Goal: Book appointment/travel/reservation

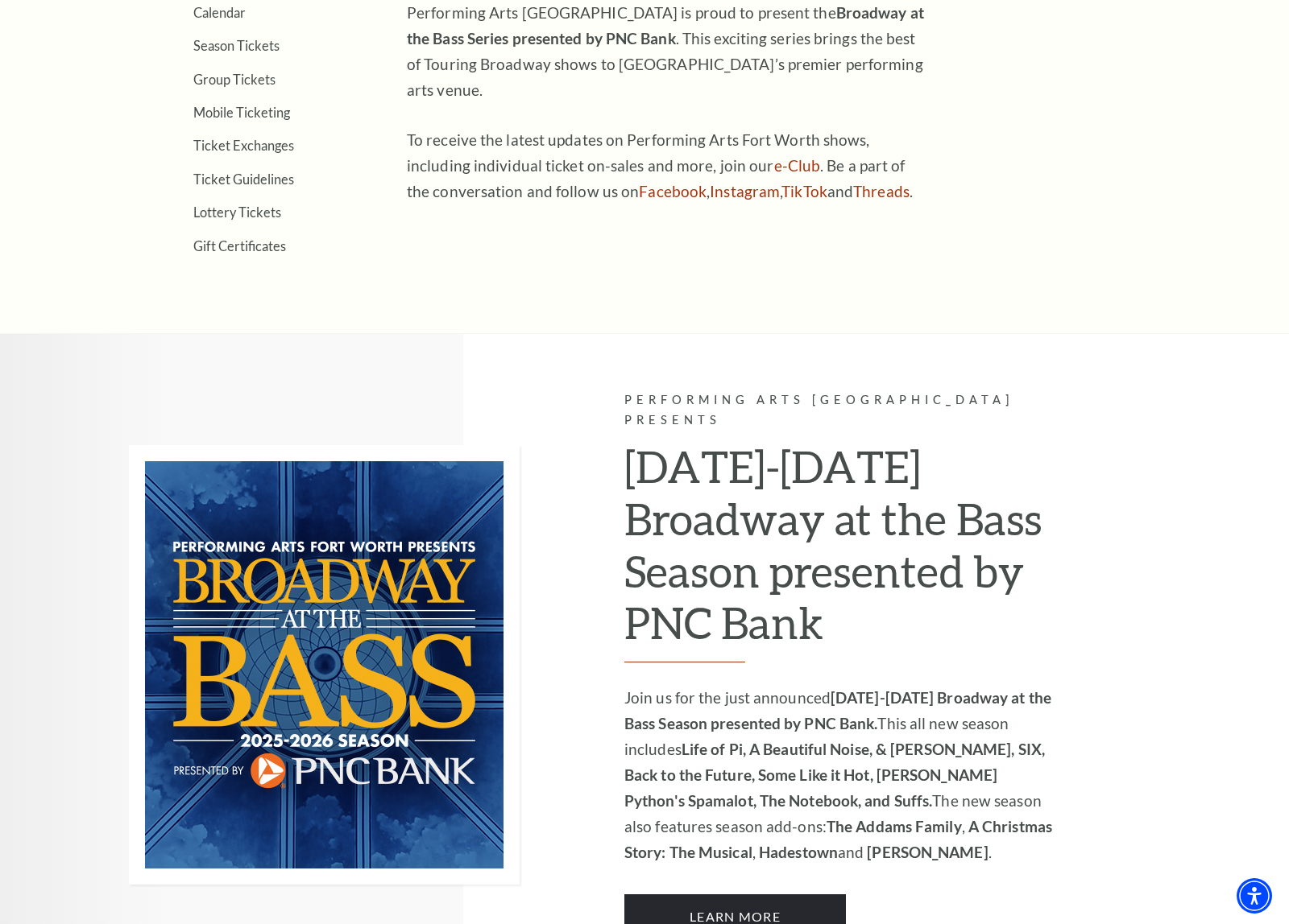
scroll to position [713, 0]
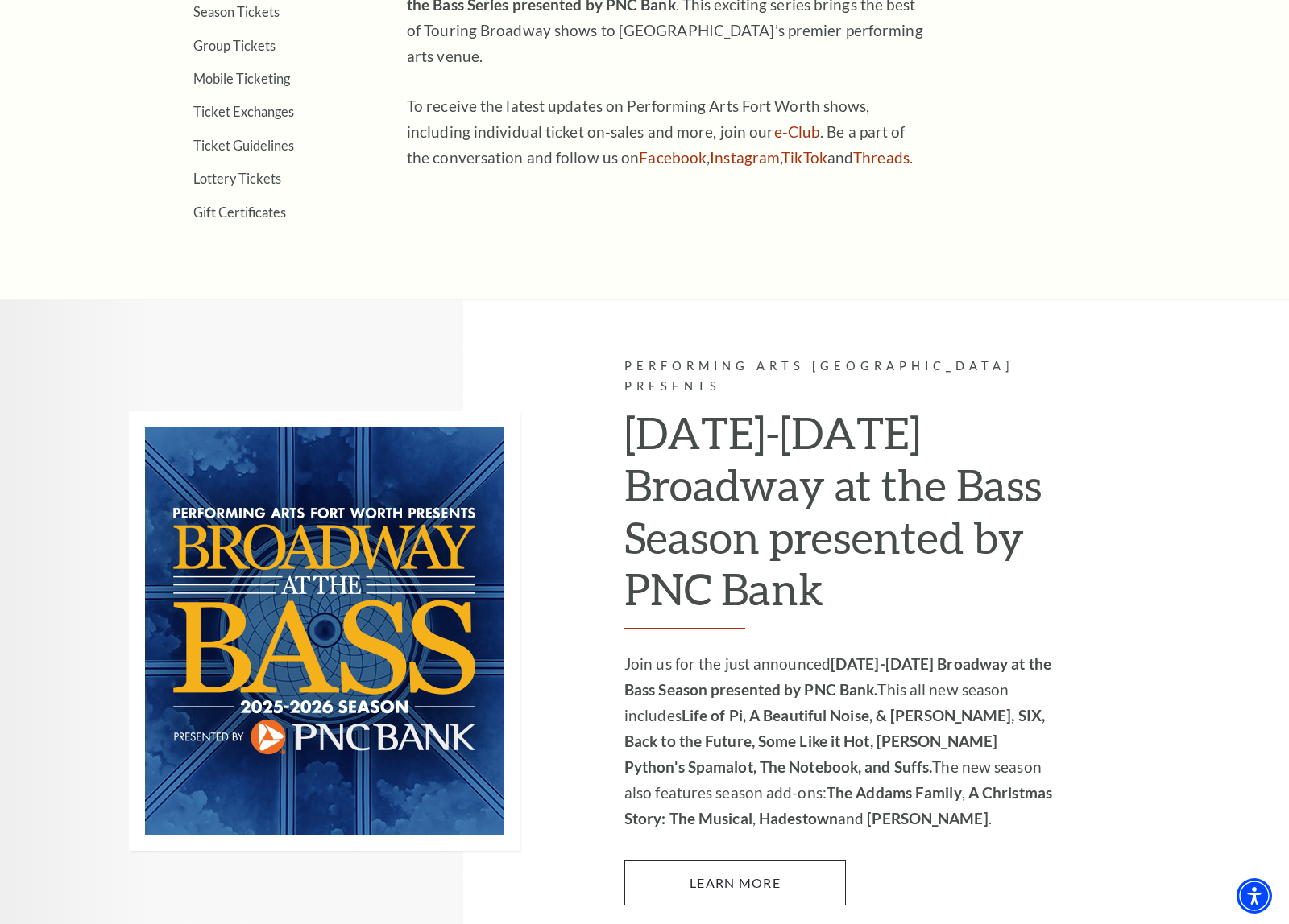
click at [837, 860] on link "Learn More" at bounding box center [735, 883] width 222 height 45
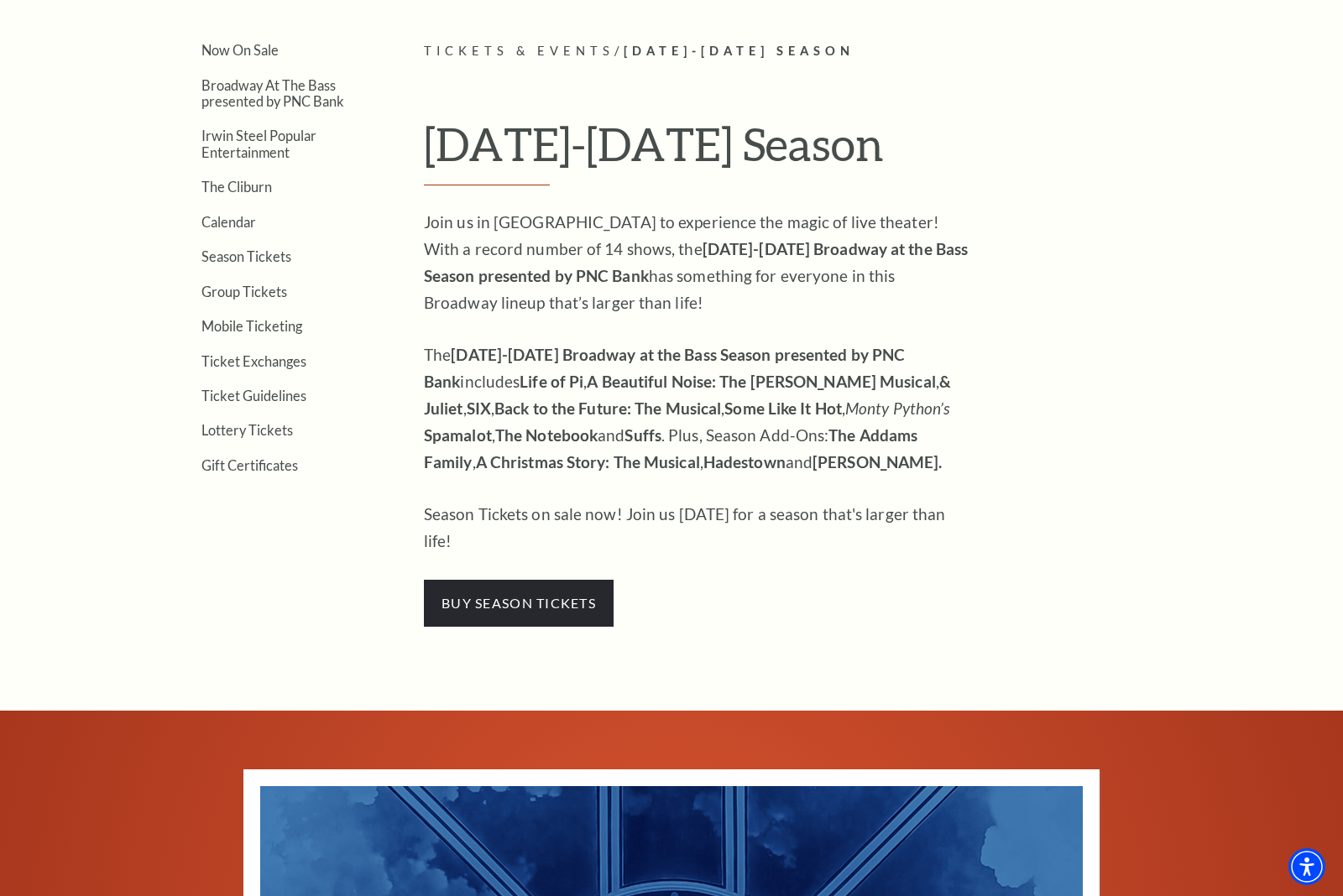
scroll to position [408, 0]
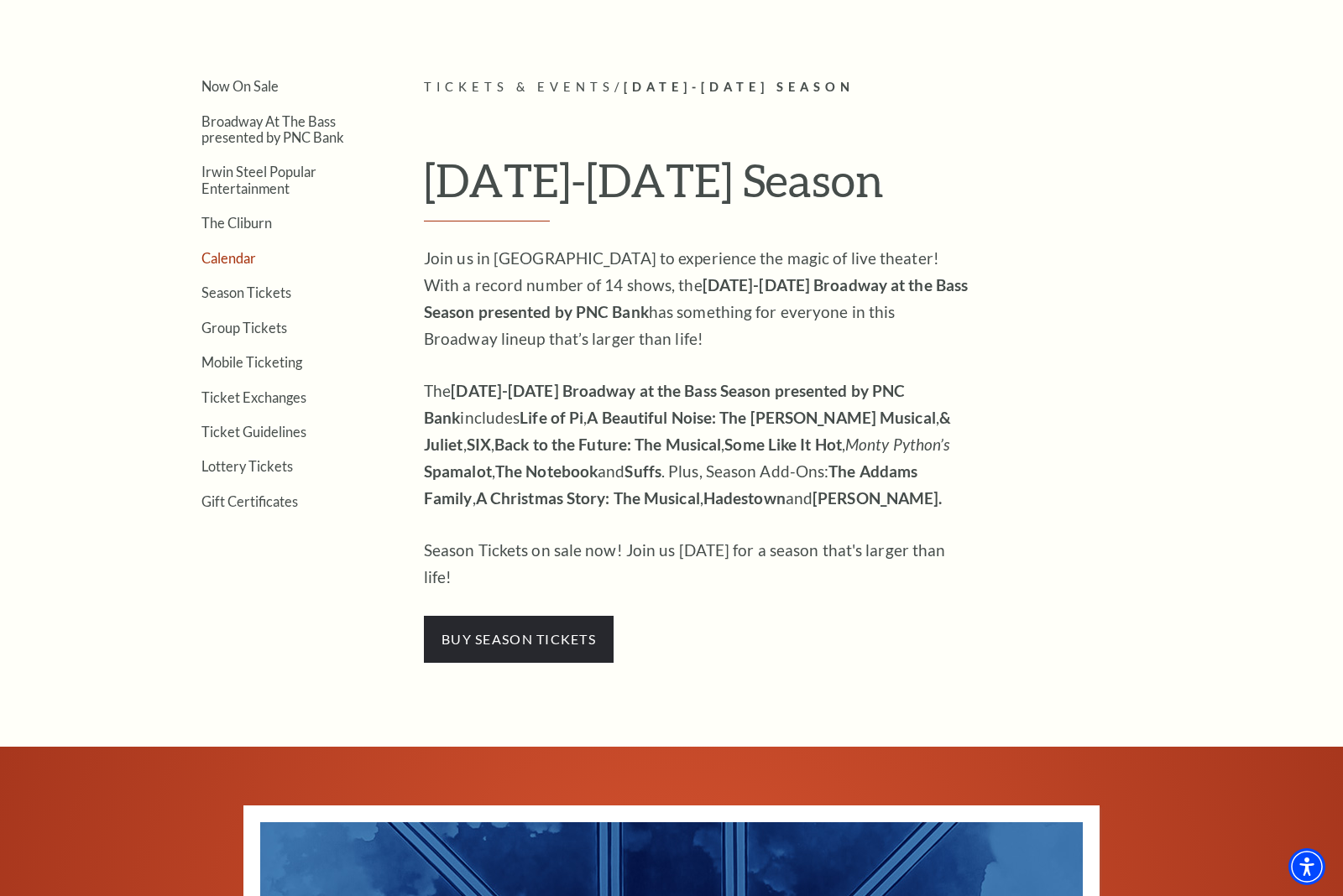
click at [211, 250] on link "Calendar" at bounding box center [228, 258] width 55 height 16
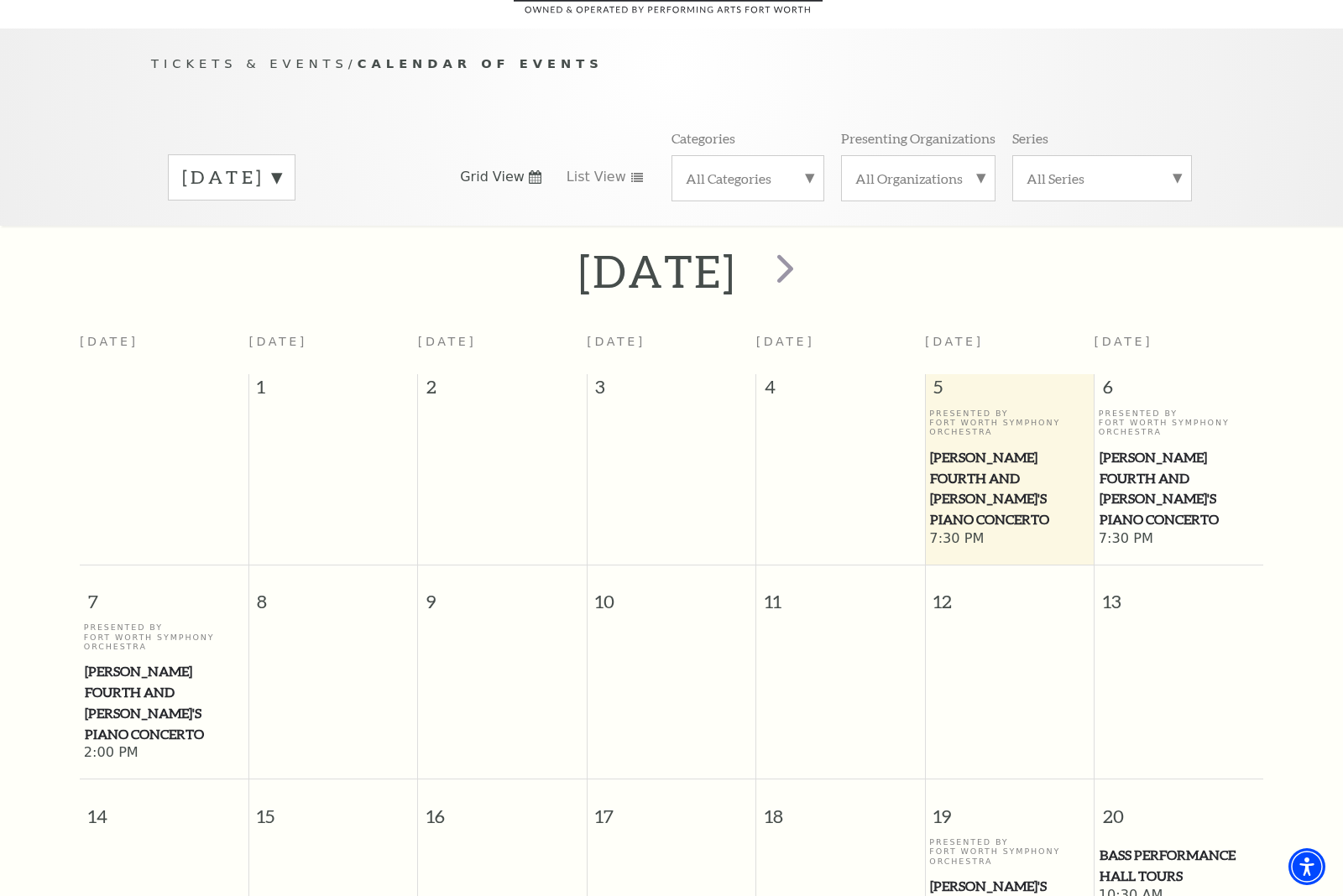
scroll to position [148, 0]
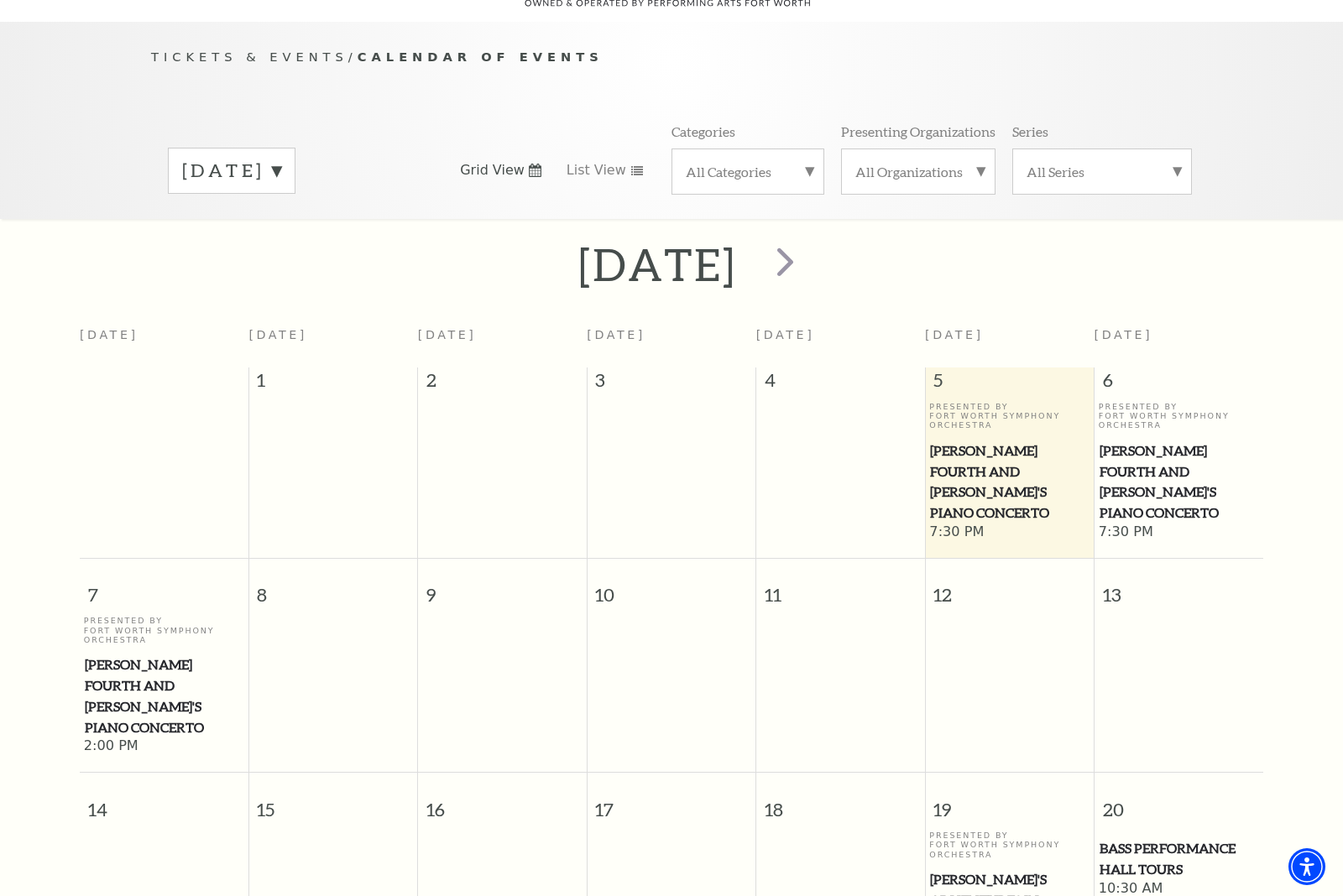
click at [1001, 869] on span "[PERSON_NAME]'s Adventures in Wonderland" at bounding box center [1009, 900] width 159 height 62
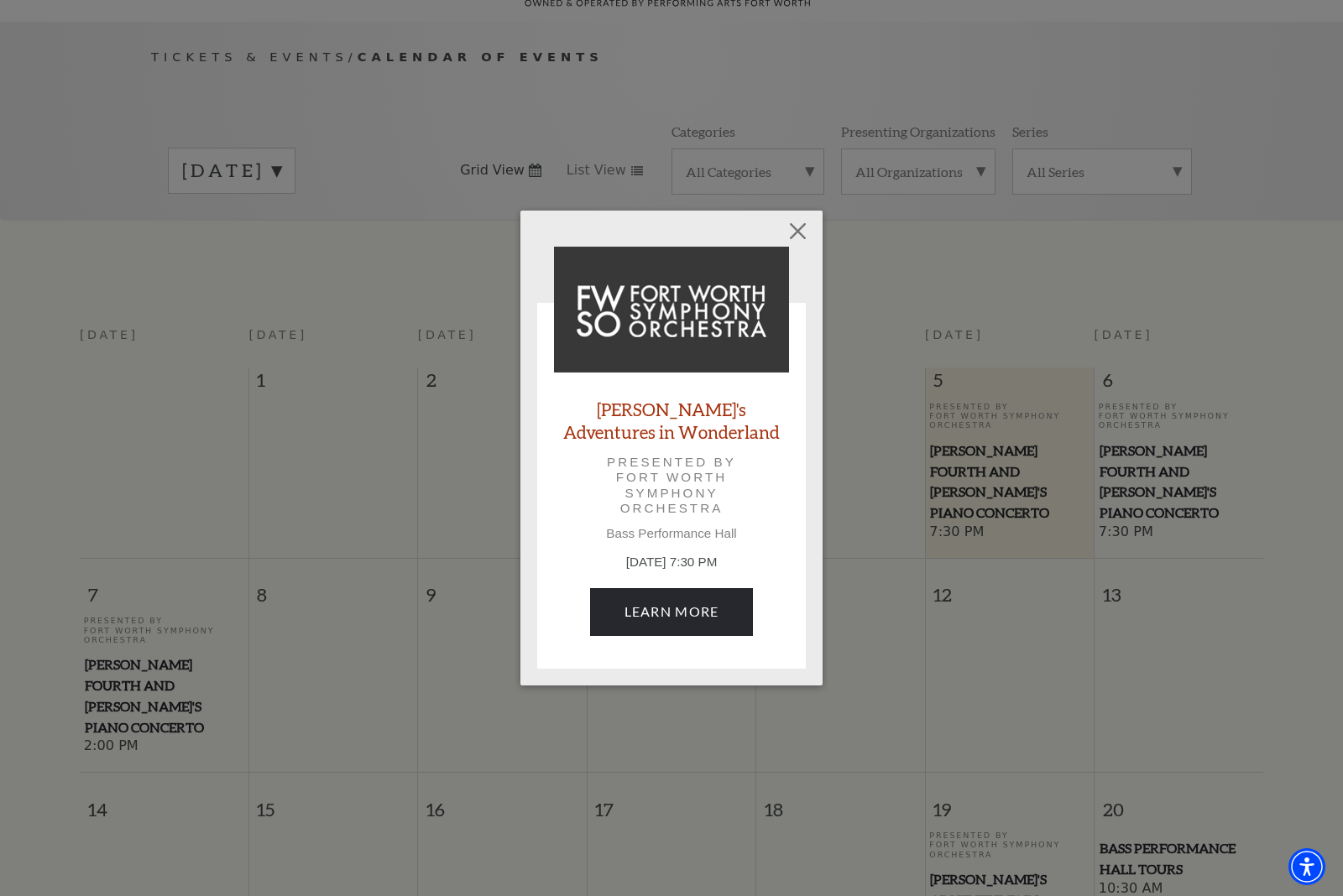
click at [944, 568] on div "Empty heading [PERSON_NAME]'s Adventures in Wonderland Presented by Fort Worth …" at bounding box center [671, 448] width 1343 height 896
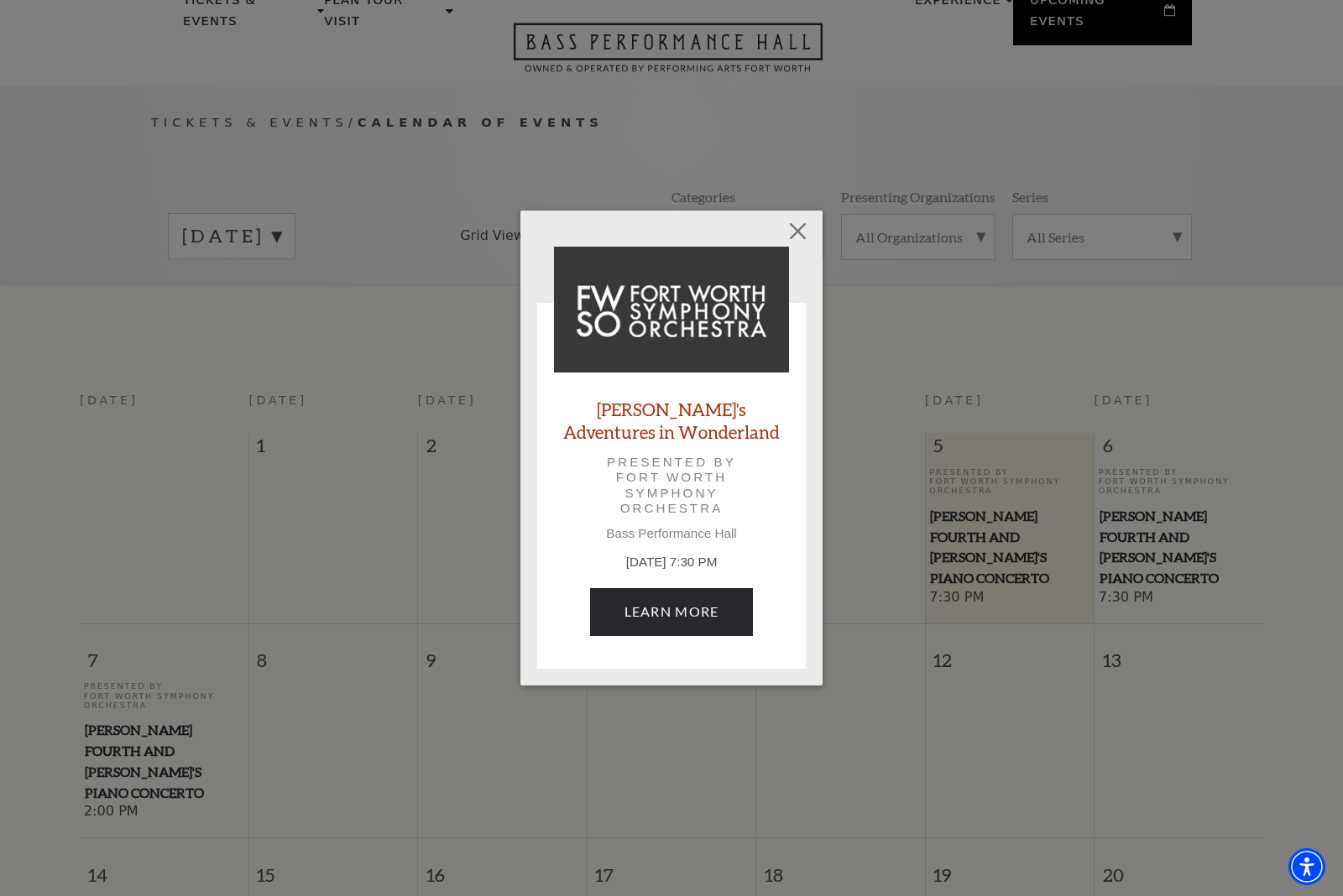
scroll to position [0, 0]
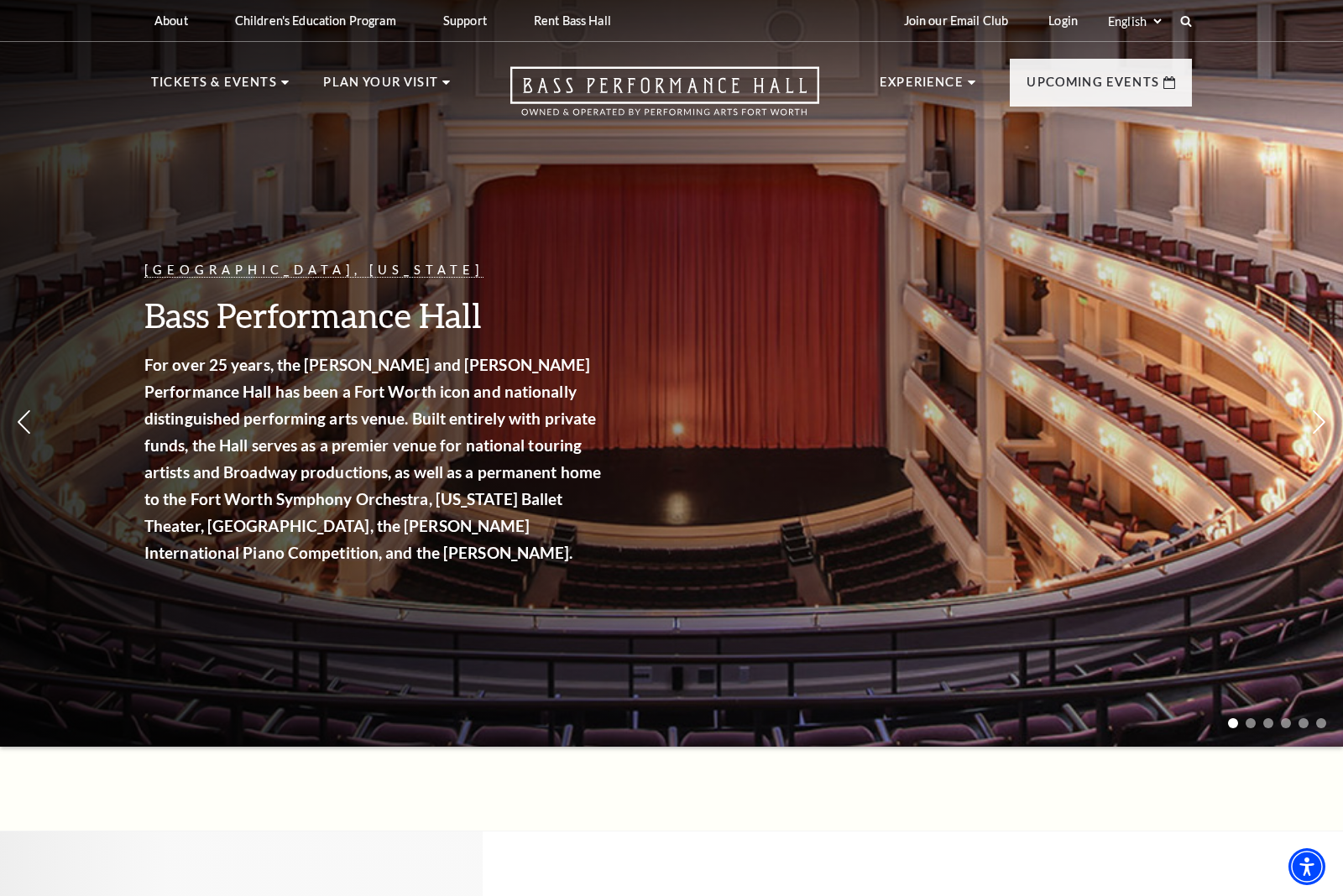
click at [51, 363] on div "Fort Worth, Texas Bass Performance Hall For over 25 years, the Nancy Lee and Pe…" at bounding box center [671, 368] width 1343 height 757
